Goal: Find specific page/section: Find specific page/section

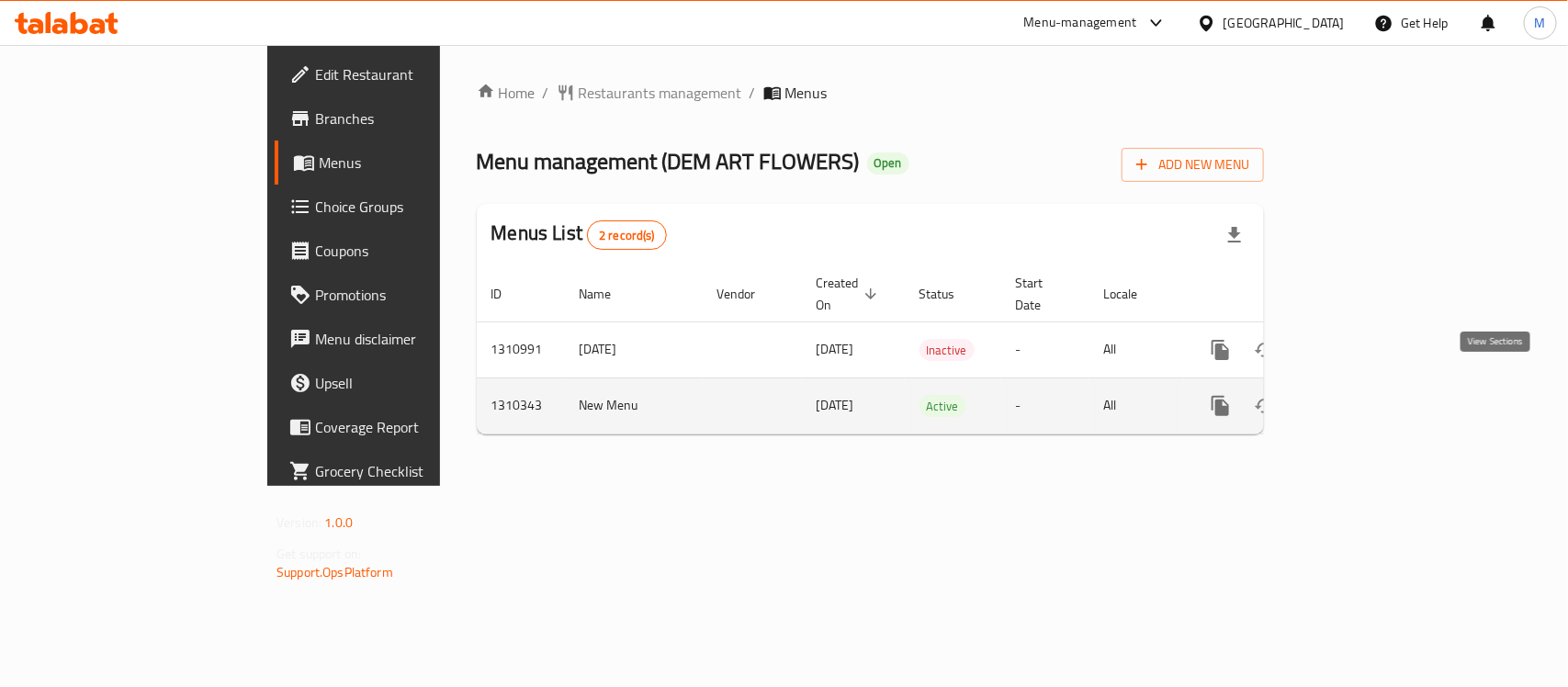
click at [1363, 396] on icon "enhanced table" at bounding box center [1353, 406] width 22 height 22
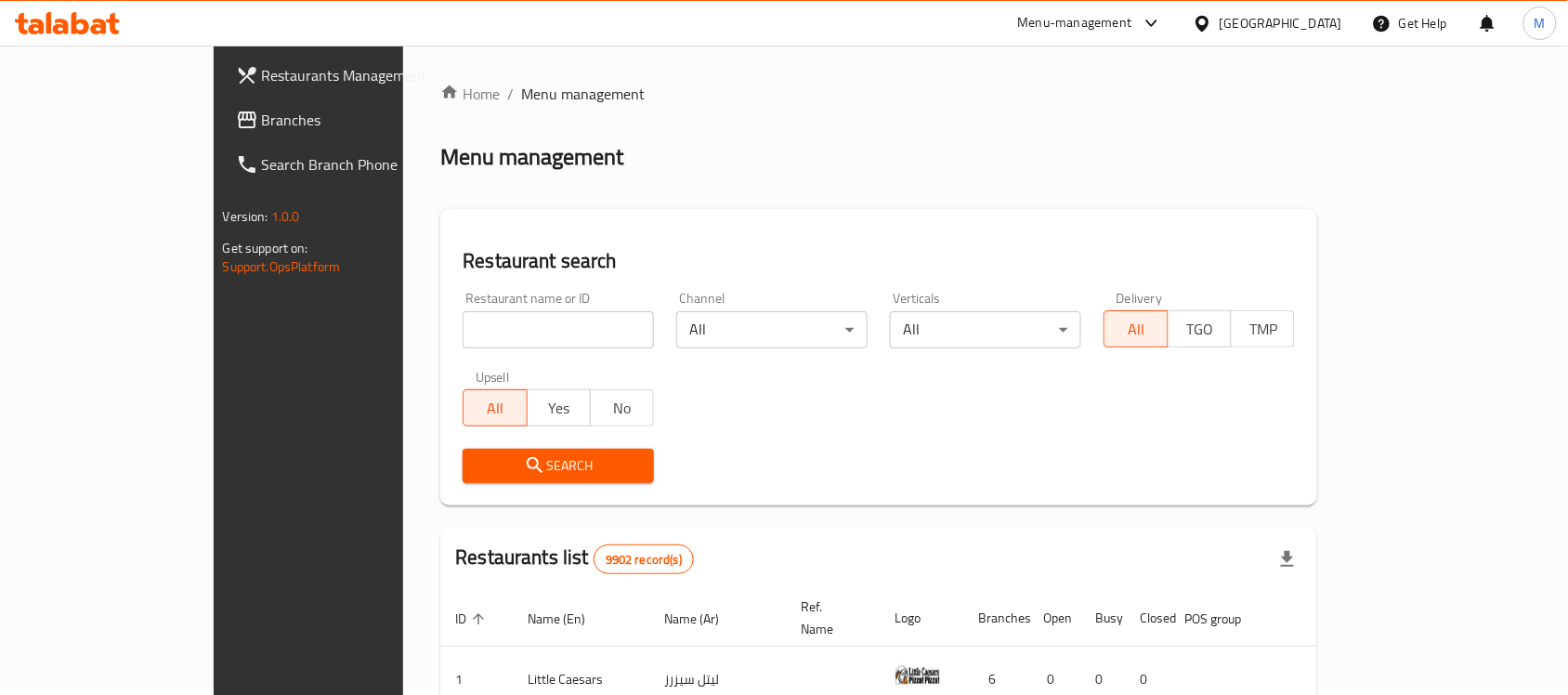
click at [1079, 182] on div "Home / Menu management Menu management Restaurant search Restaurant name or ID …" at bounding box center [879, 636] width 877 height 1106
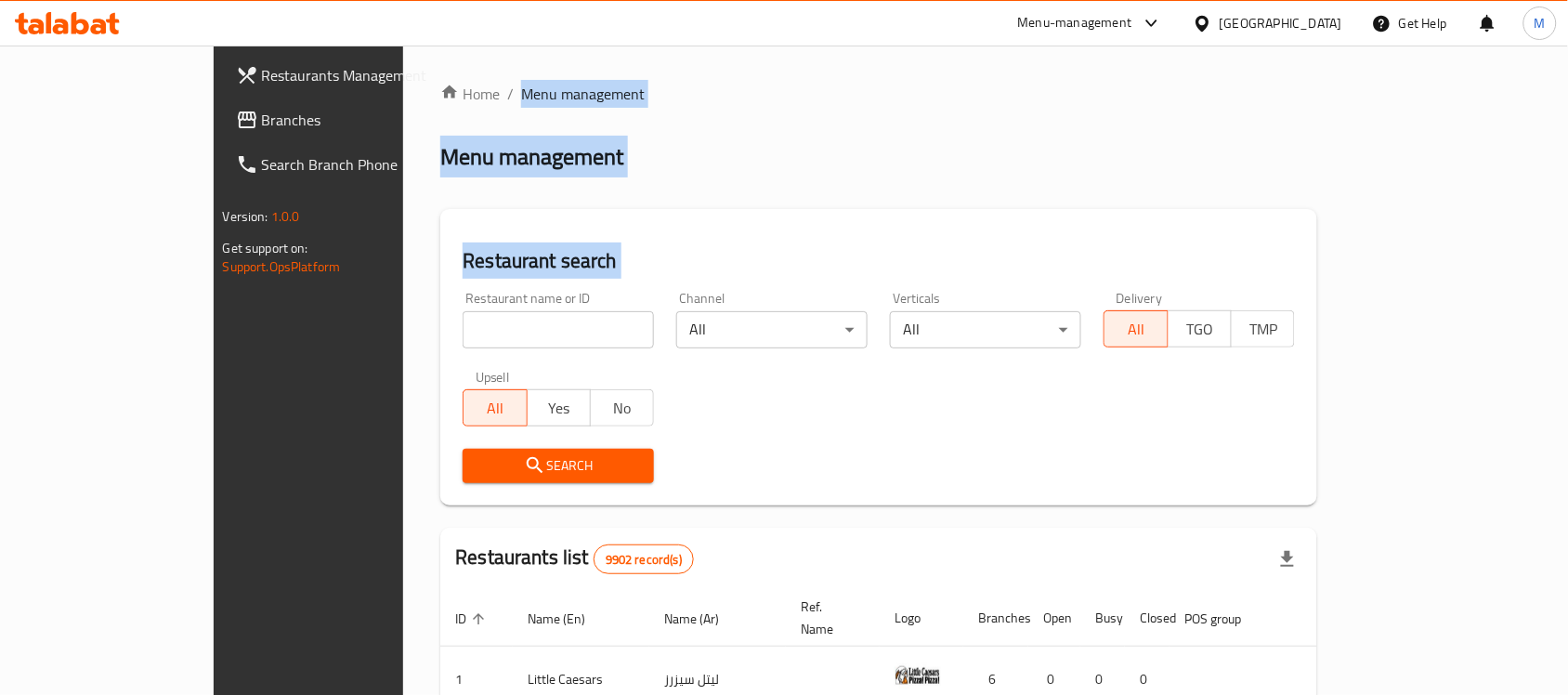
drag, startPoint x: 1079, startPoint y: 182, endPoint x: 723, endPoint y: 95, distance: 366.5
click at [723, 95] on div "Home / Menu management Menu management Restaurant search Restaurant name or ID …" at bounding box center [879, 636] width 877 height 1106
click at [440, 158] on h2 "Menu management" at bounding box center [532, 157] width 183 height 30
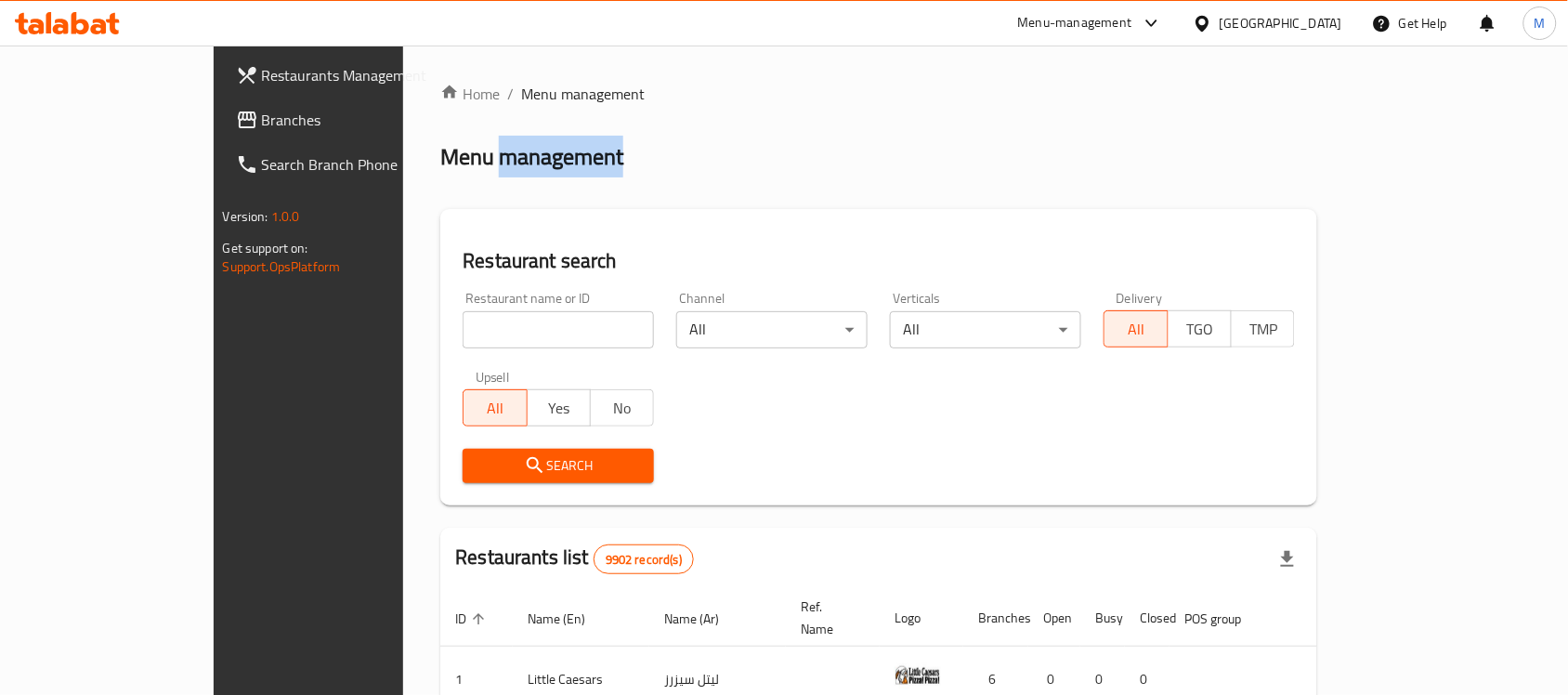
click at [440, 158] on h2 "Menu management" at bounding box center [532, 157] width 183 height 30
drag, startPoint x: 395, startPoint y: 158, endPoint x: 958, endPoint y: 217, distance: 566.1
click at [958, 217] on div "Home / Menu management Menu management Restaurant search Restaurant name or ID …" at bounding box center [879, 636] width 877 height 1106
click at [958, 217] on div "Restaurant search Restaurant name or ID Restaurant name or ID Channel All ​ Ver…" at bounding box center [879, 357] width 877 height 297
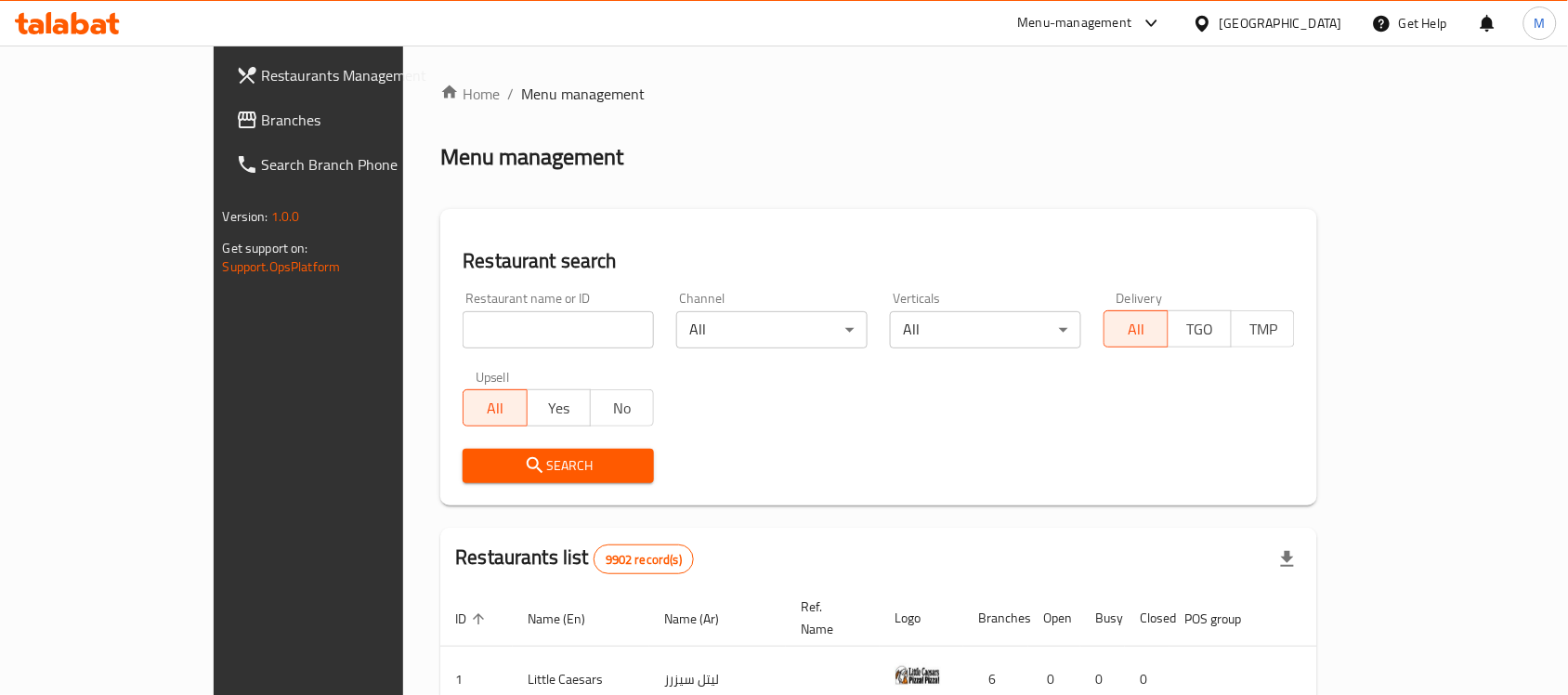
click at [958, 217] on div "Restaurant search Restaurant name or ID Restaurant name or ID Channel All ​ Ver…" at bounding box center [879, 357] width 877 height 297
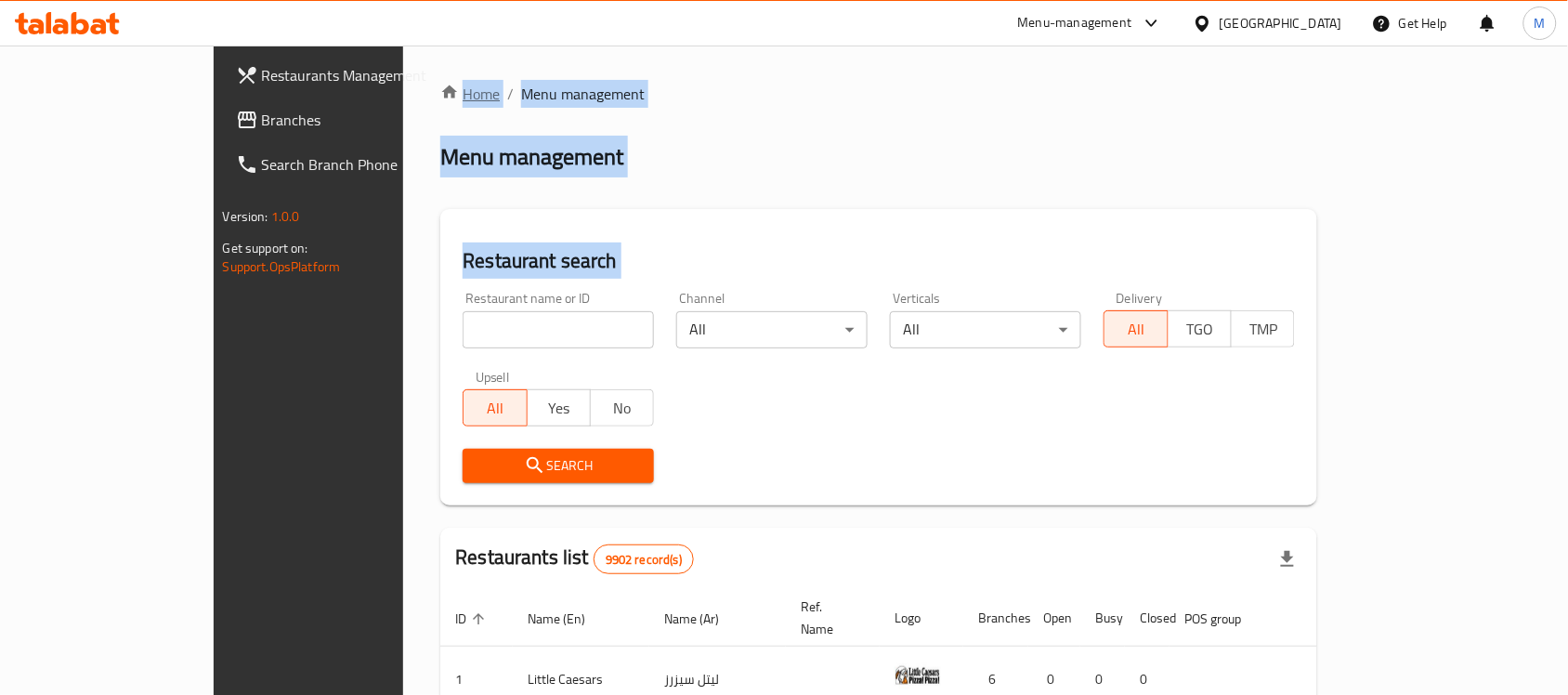
drag, startPoint x: 958, startPoint y: 217, endPoint x: 316, endPoint y: 89, distance: 654.6
click at [440, 89] on div "Home / Menu management Menu management Restaurant search Restaurant name or ID …" at bounding box center [879, 636] width 877 height 1106
click at [583, 99] on ol "Home / Menu management" at bounding box center [879, 94] width 877 height 23
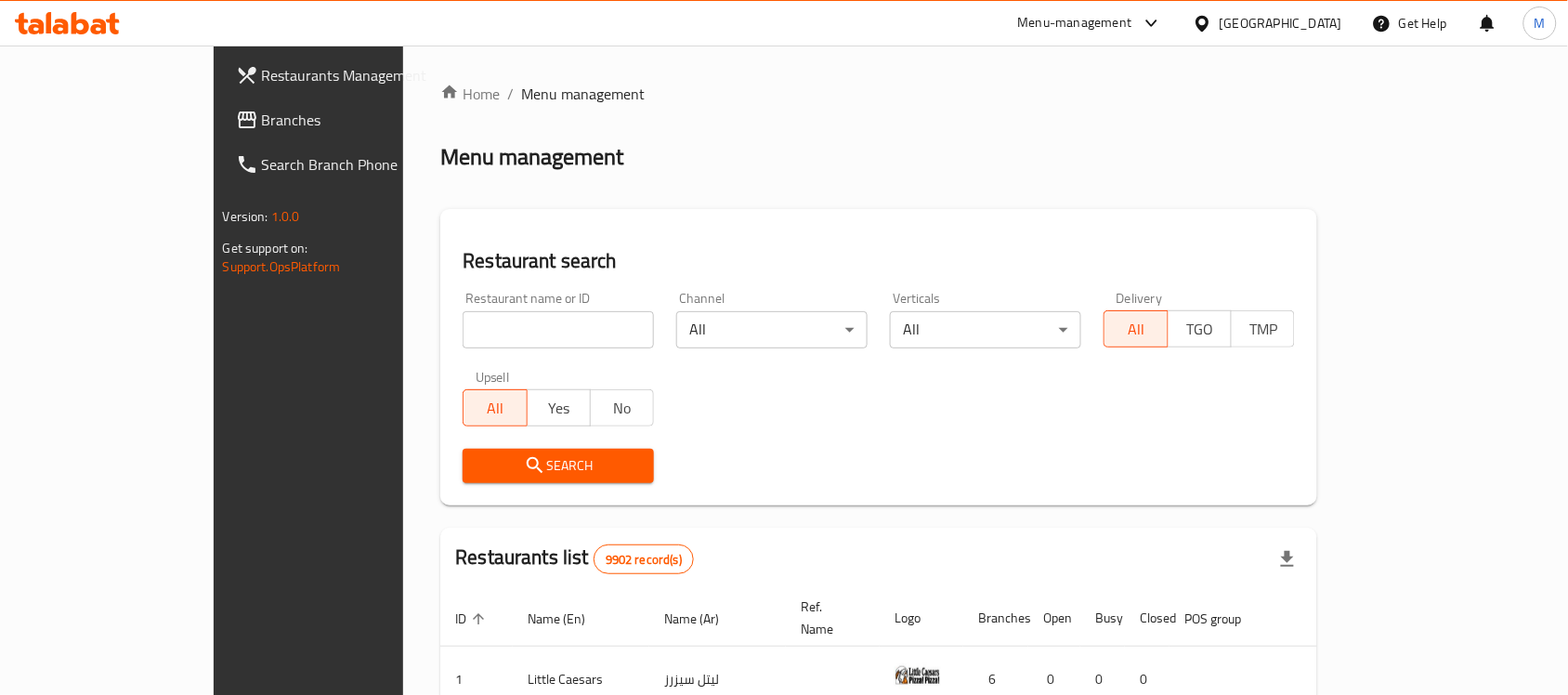
click at [1335, 10] on div "[GEOGRAPHIC_DATA]" at bounding box center [1267, 23] width 179 height 44
